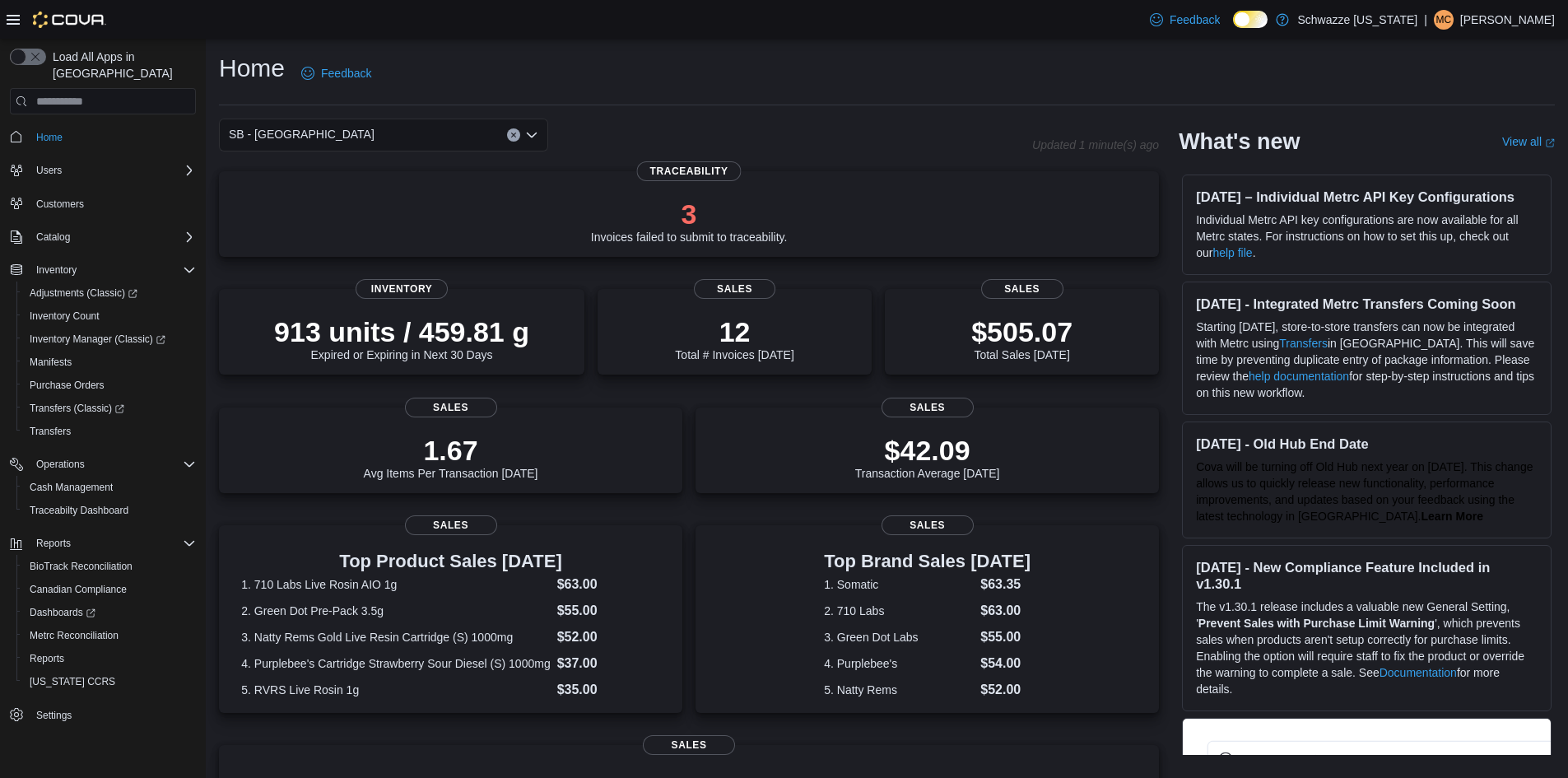
click at [409, 141] on div "SB - Lakeside" at bounding box center [383, 135] width 329 height 33
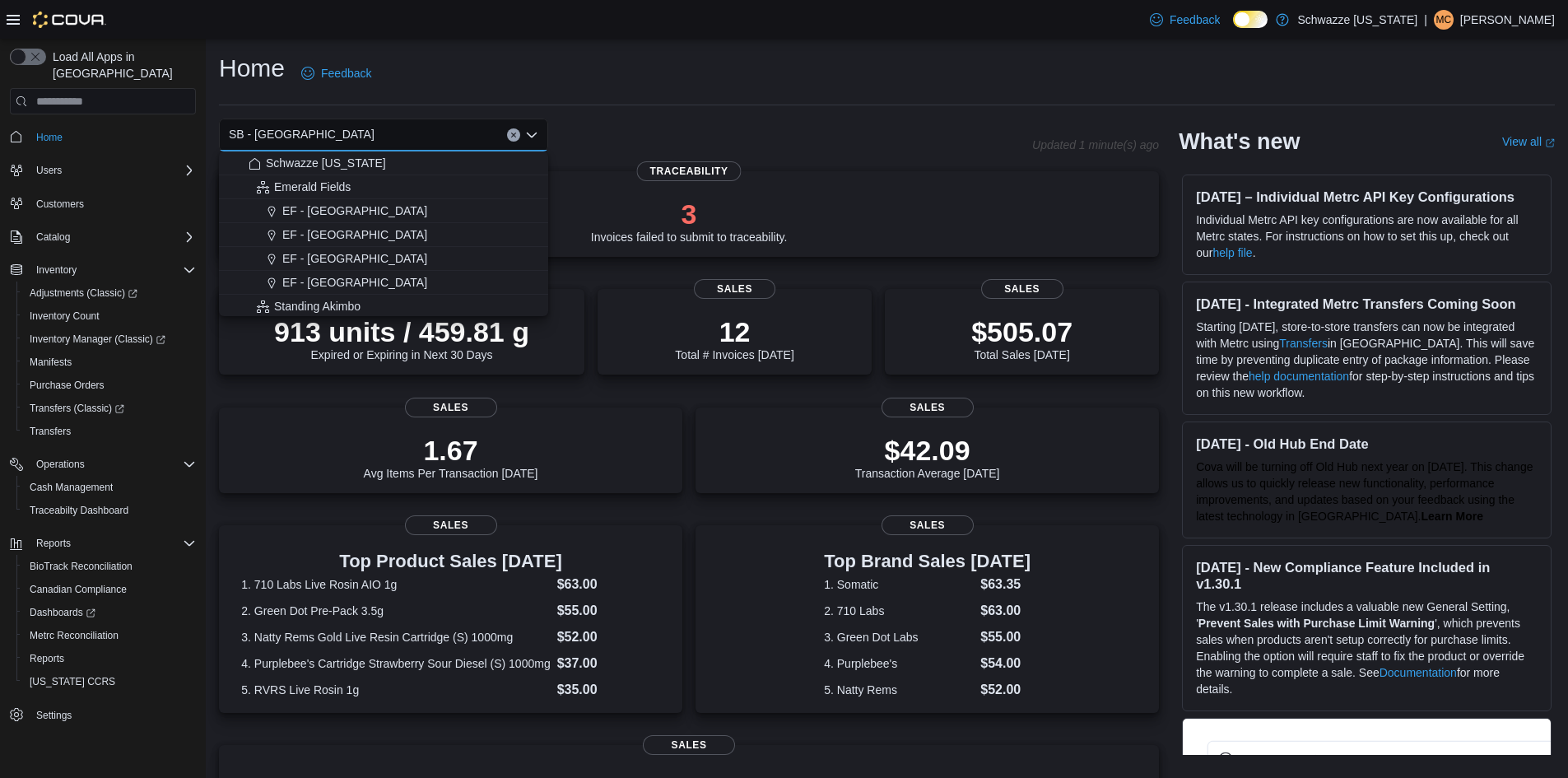
click at [585, 118] on div "Home Feedback SB - Lakeside Combo box. Selected. SB - Lakeside. Press Backspace…" at bounding box center [887, 571] width 1362 height 1065
